Goal: Information Seeking & Learning: Check status

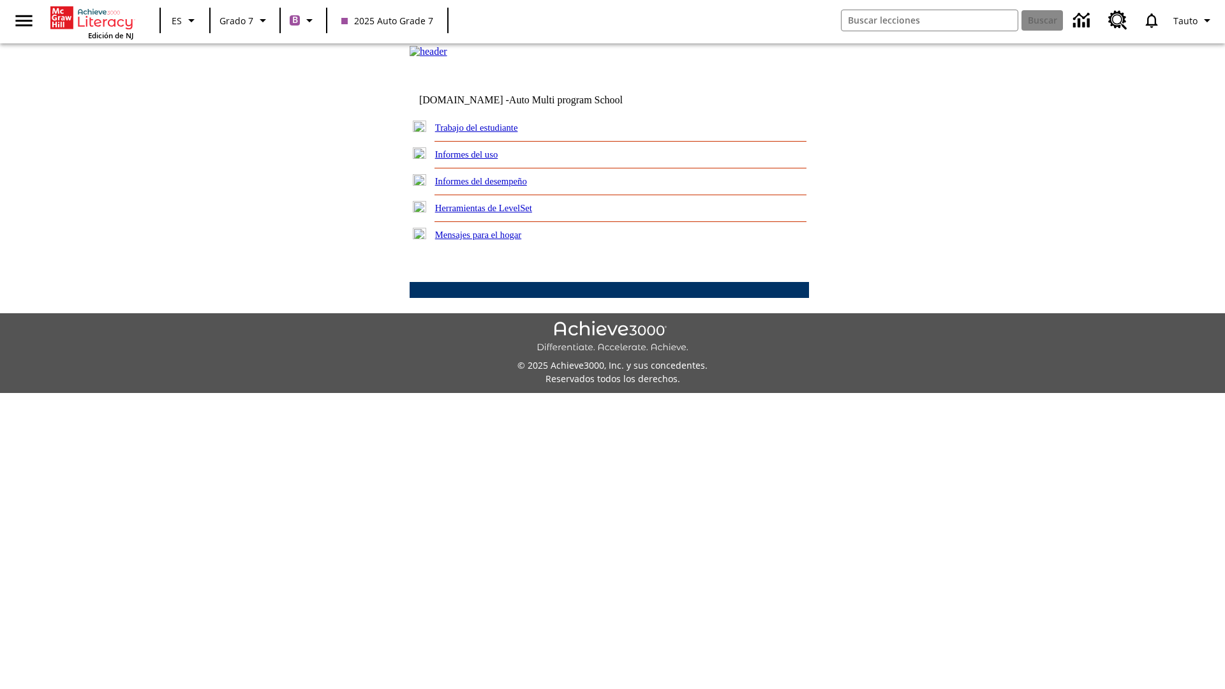
click at [498, 186] on link "Informes del desempeño" at bounding box center [481, 181] width 92 height 10
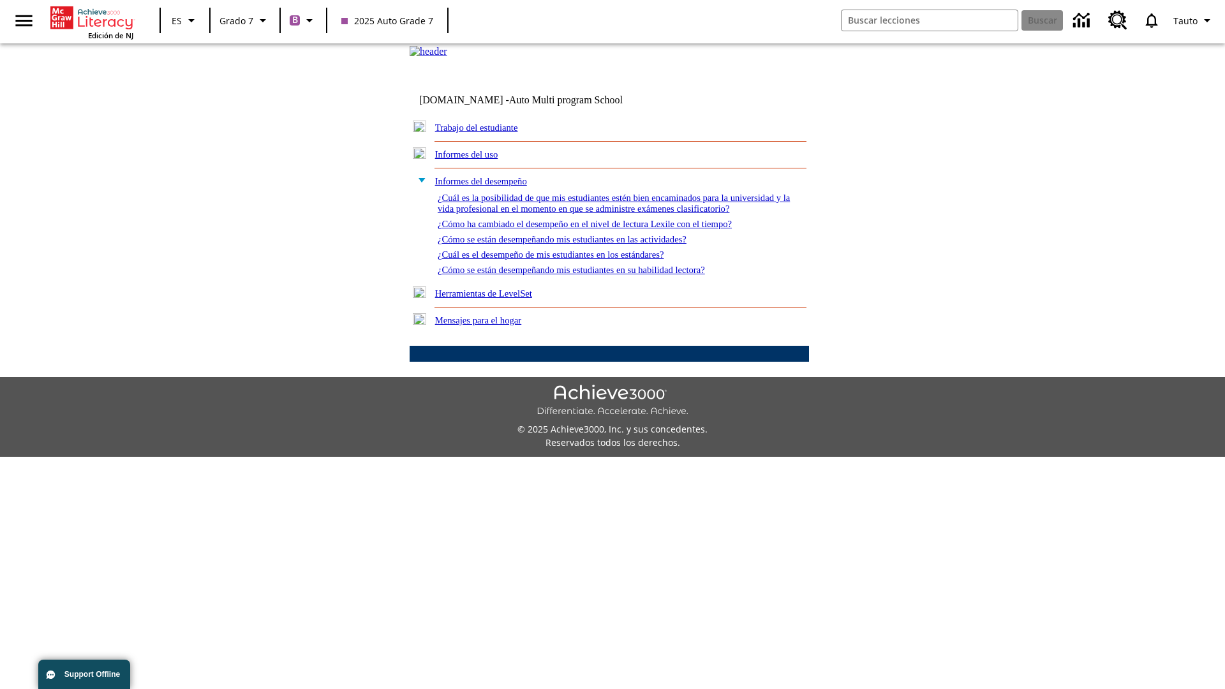
click at [594, 275] on link "¿Cómo se están desempeñando mis estudiantes en su habilidad lectora?" at bounding box center [571, 270] width 267 height 10
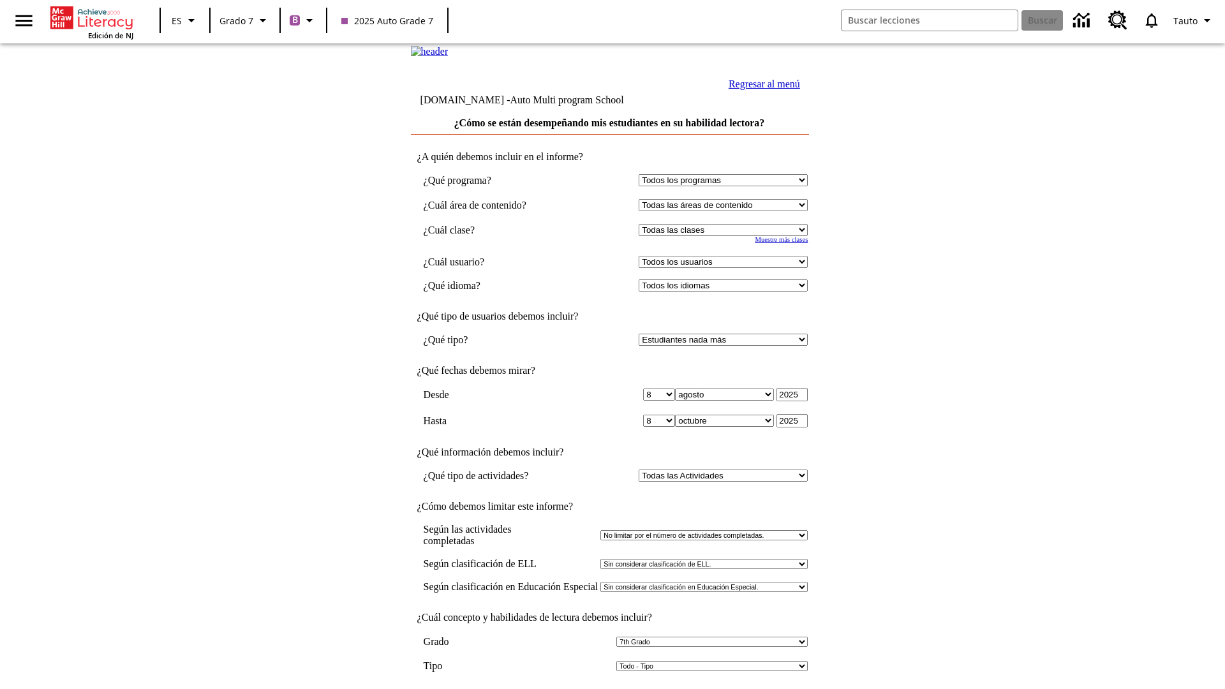
select select "3"
click at [610, 688] on input "Ver Informe" at bounding box center [609, 702] width 59 height 14
select select "2349292"
